Goal: Check status: Check status

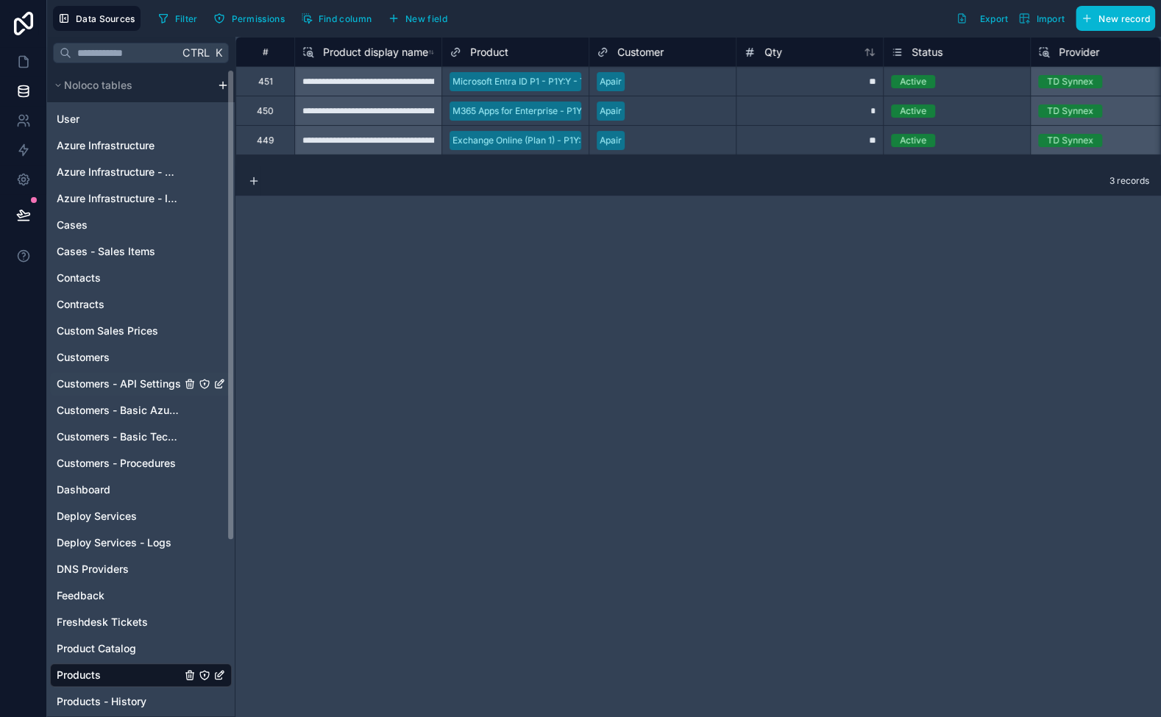
click at [123, 385] on span "Customers - API Settings" at bounding box center [119, 384] width 124 height 15
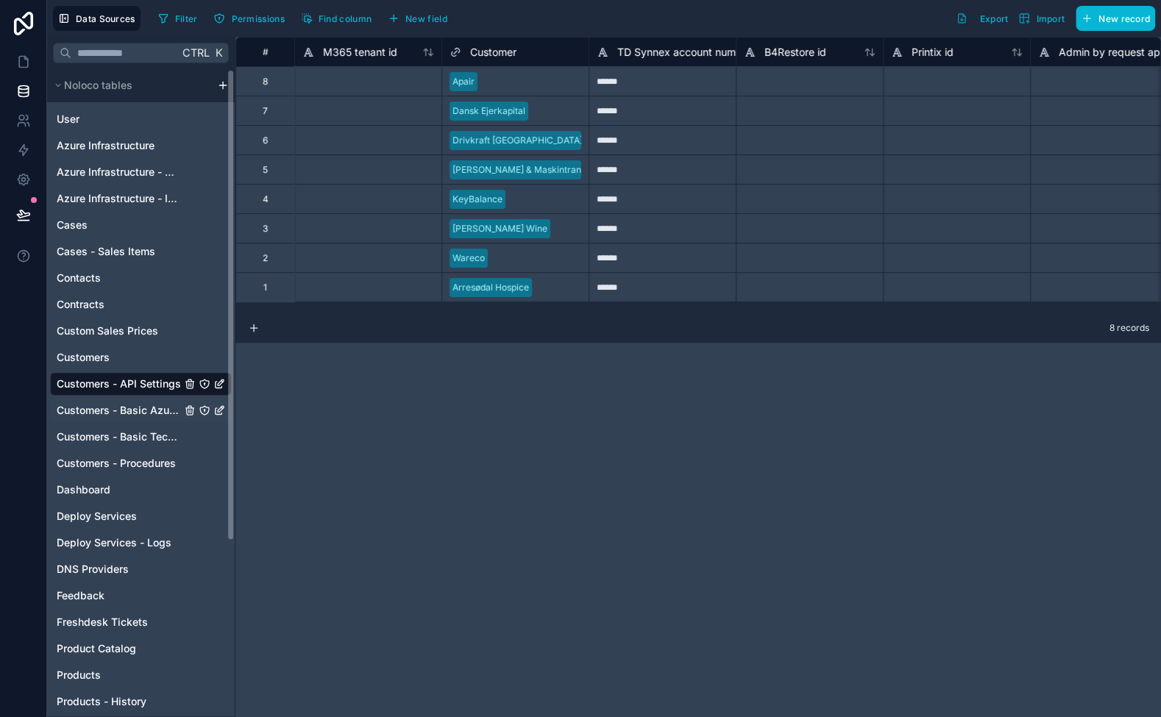
click at [133, 405] on span "Customers - Basic Azure Info" at bounding box center [119, 410] width 124 height 15
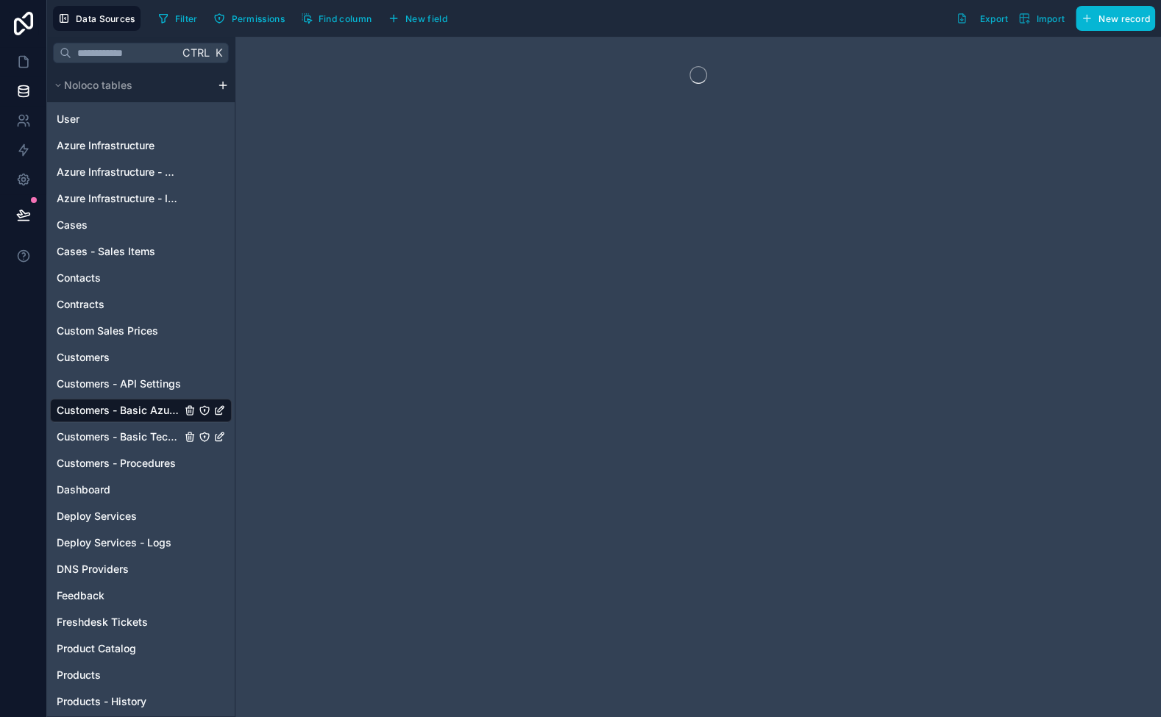
drag, startPoint x: 138, startPoint y: 431, endPoint x: 181, endPoint y: 420, distance: 44.1
click at [138, 432] on span "Customers - Basic Tech Info" at bounding box center [119, 437] width 124 height 15
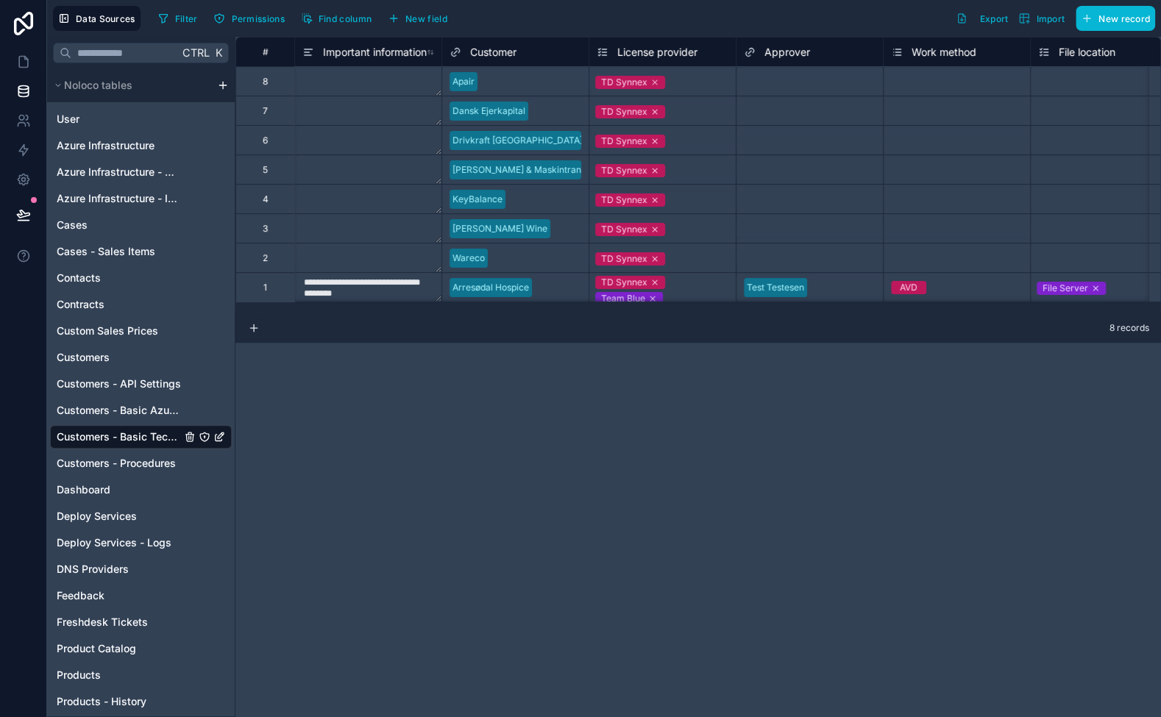
click at [683, 82] on div "TD Synnex" at bounding box center [662, 82] width 146 height 18
click at [665, 82] on div "TD Synnex" at bounding box center [627, 81] width 76 height 13
click at [653, 77] on icon at bounding box center [648, 75] width 9 height 9
click at [714, 249] on div "TD Synnex" at bounding box center [662, 258] width 146 height 18
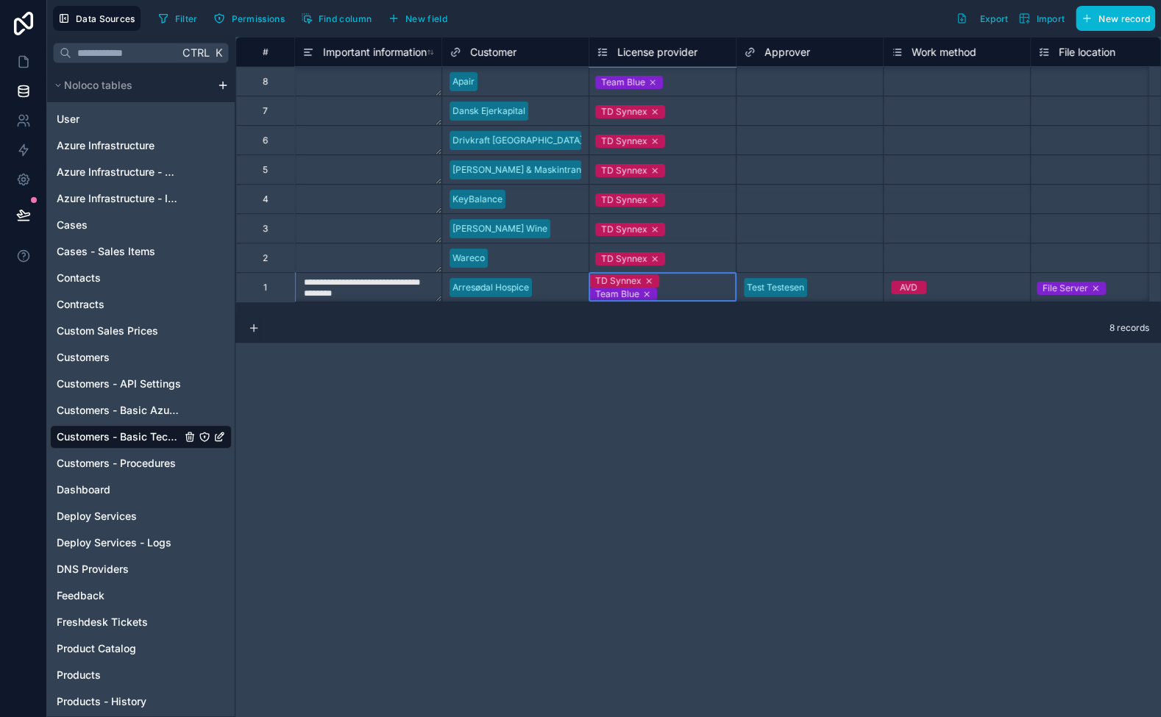
click at [702, 291] on div "TD Synnex Team Blue" at bounding box center [662, 287] width 146 height 26
click at [689, 79] on div "Team Blue" at bounding box center [662, 82] width 146 height 18
click at [698, 288] on div "TD Synnex Team Blue" at bounding box center [662, 287] width 146 height 26
click at [686, 79] on div "Team Blue" at bounding box center [662, 82] width 146 height 18
click at [21, 59] on icon at bounding box center [23, 61] width 15 height 15
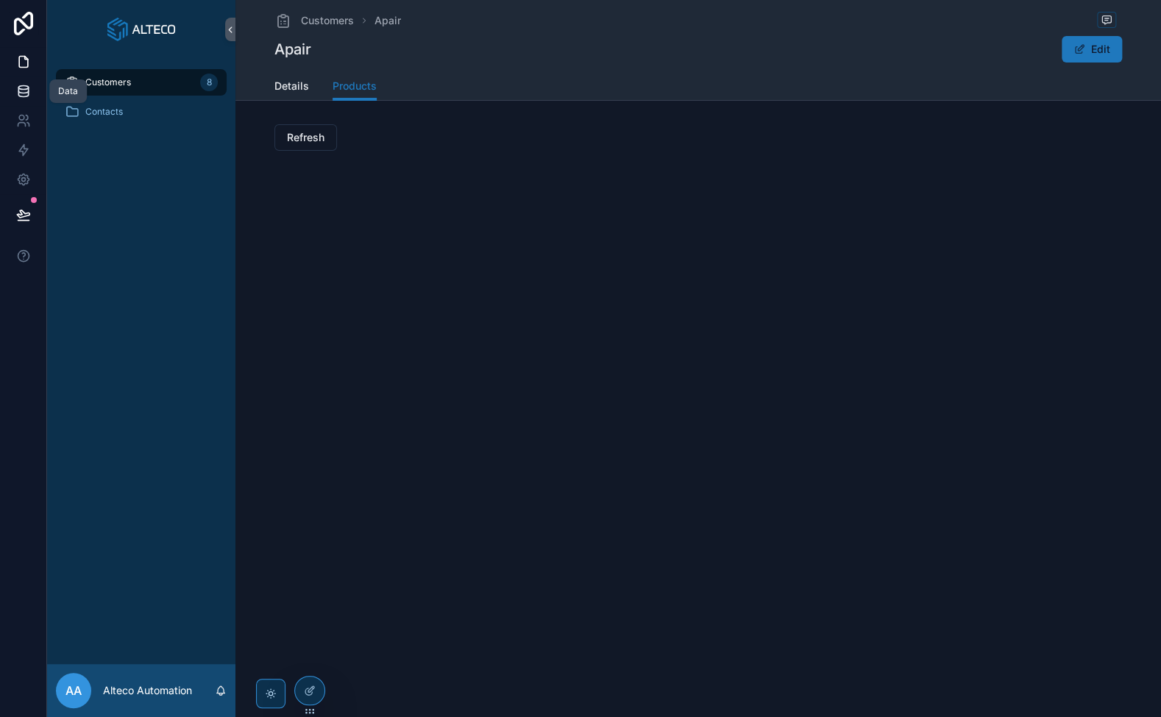
click at [28, 88] on icon at bounding box center [23, 91] width 10 height 6
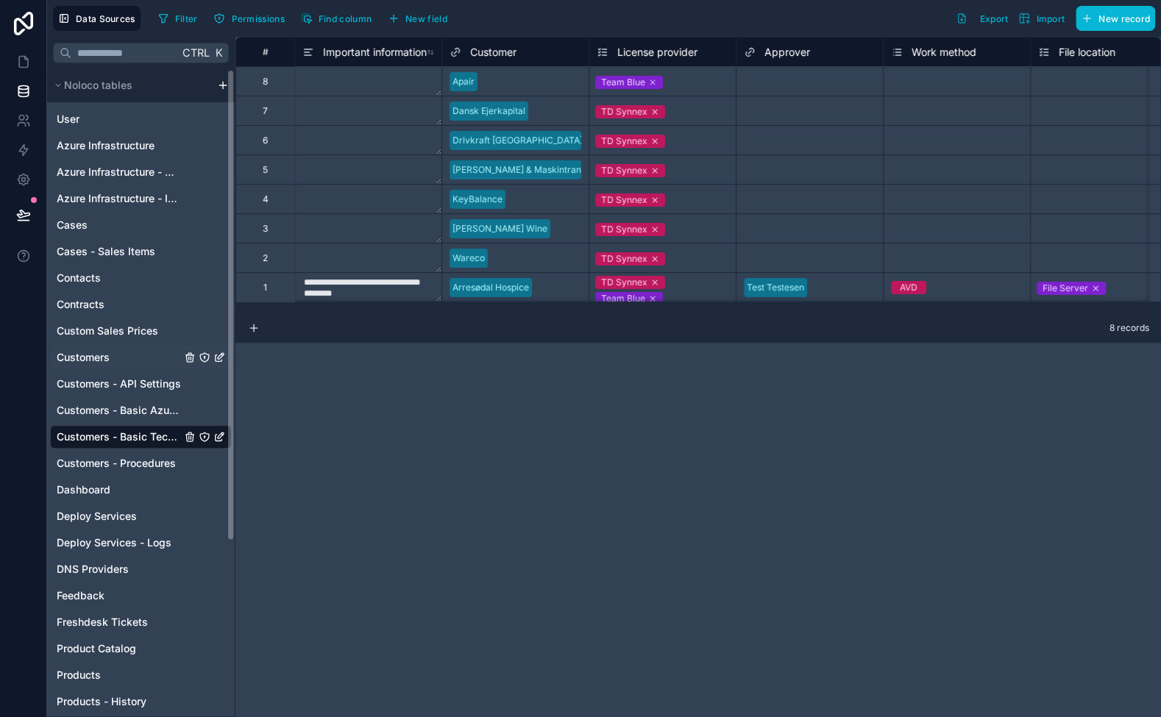
click at [82, 351] on span "Customers" at bounding box center [83, 357] width 53 height 15
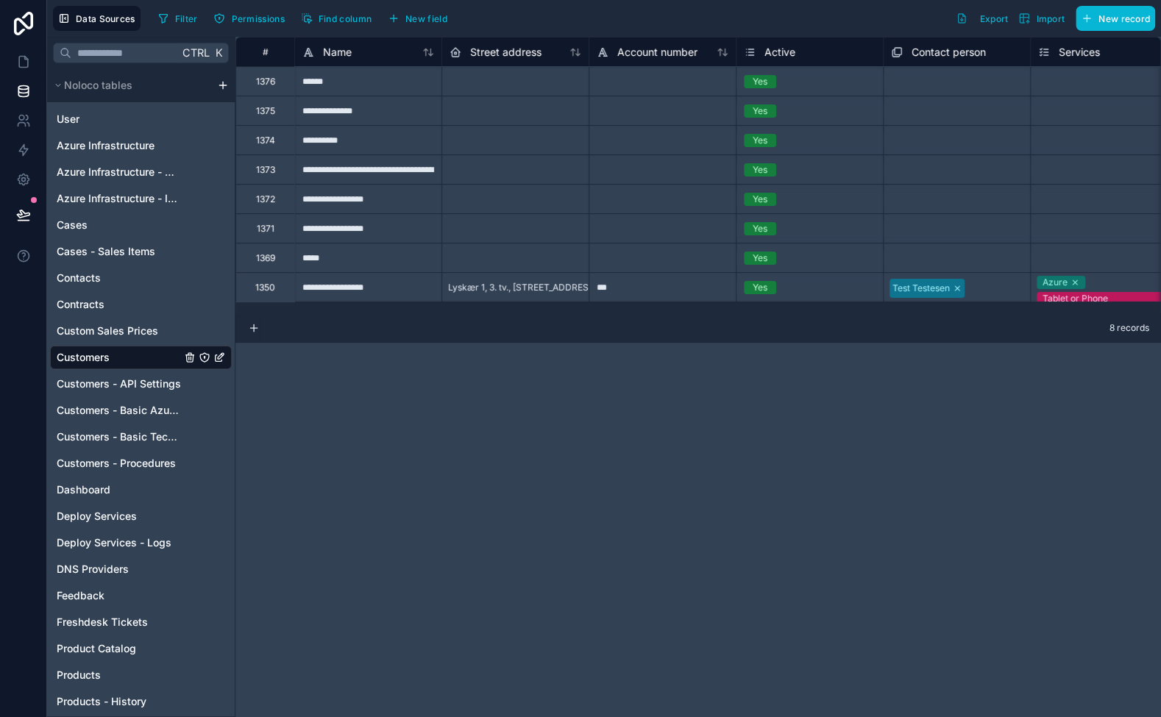
click at [628, 258] on div at bounding box center [662, 257] width 147 height 29
click at [528, 255] on div at bounding box center [514, 257] width 147 height 29
click at [604, 257] on div at bounding box center [662, 257] width 147 height 29
drag, startPoint x: 644, startPoint y: 291, endPoint x: 685, endPoint y: 219, distance: 82.0
click at [644, 291] on div "***" at bounding box center [662, 286] width 147 height 29
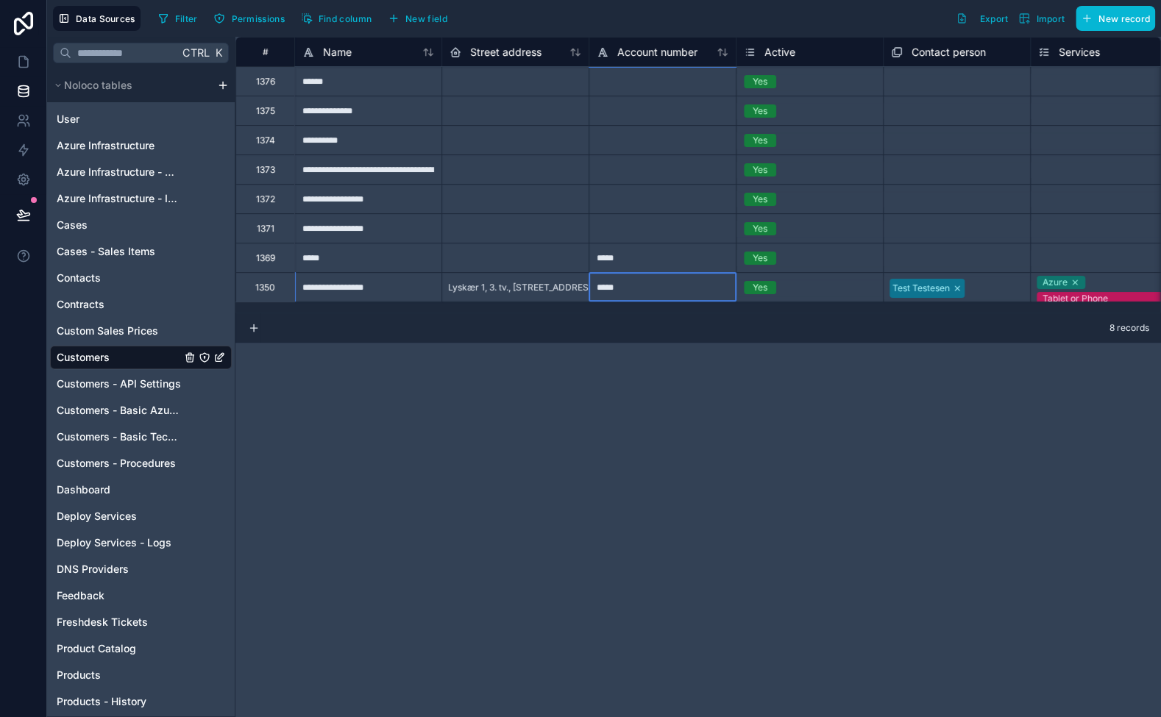
drag, startPoint x: 636, startPoint y: 261, endPoint x: 633, endPoint y: 246, distance: 15.2
click at [637, 261] on div "*****" at bounding box center [662, 257] width 147 height 29
click at [622, 215] on div at bounding box center [662, 227] width 147 height 29
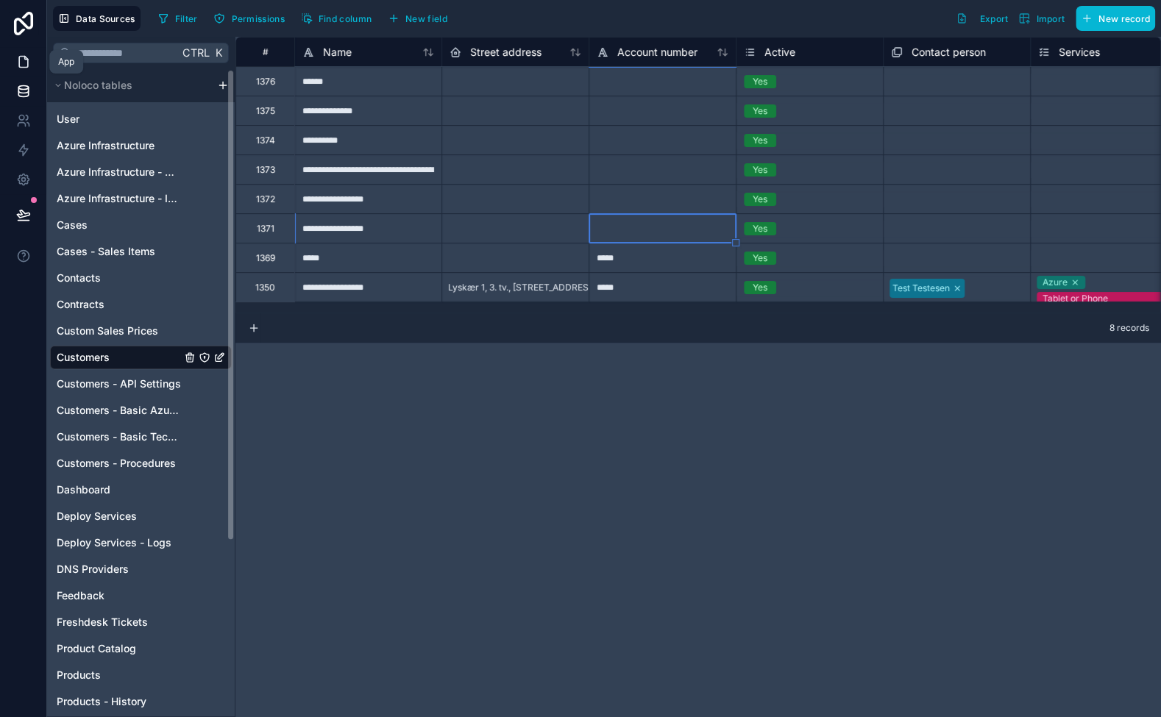
click at [26, 53] on link at bounding box center [23, 61] width 46 height 29
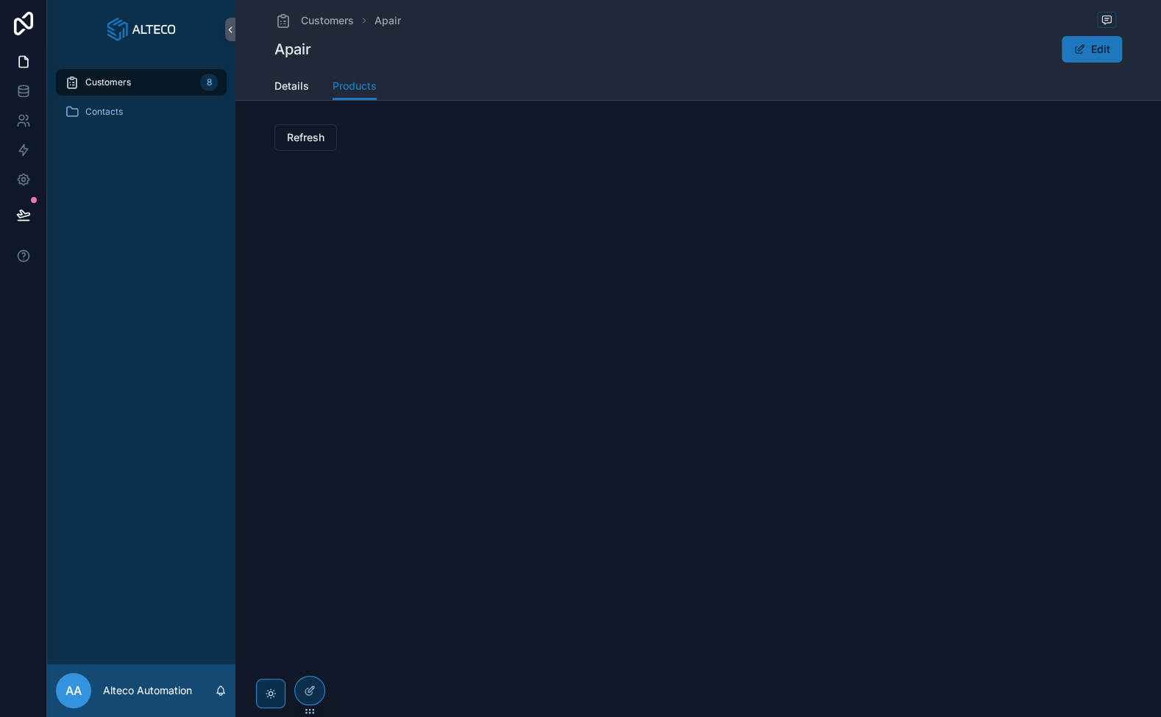
drag, startPoint x: 300, startPoint y: 138, endPoint x: 338, endPoint y: 104, distance: 50.6
click at [300, 138] on span "Refresh" at bounding box center [306, 137] width 38 height 15
click at [305, 135] on span "Refresh" at bounding box center [306, 137] width 38 height 15
click at [306, 138] on span "Refresh" at bounding box center [306, 137] width 38 height 15
click at [306, 134] on span "Refresh" at bounding box center [306, 137] width 38 height 15
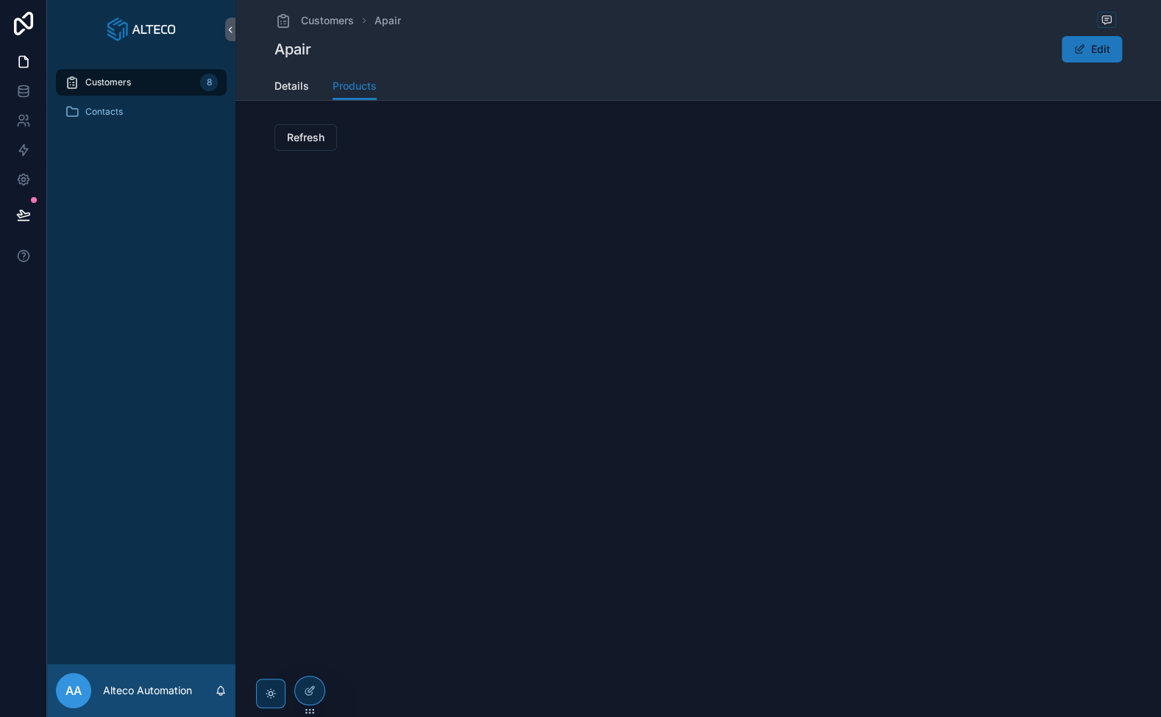
drag, startPoint x: 309, startPoint y: 137, endPoint x: 525, endPoint y: 17, distance: 247.3
click at [309, 137] on span "Refresh" at bounding box center [306, 137] width 38 height 15
